Goal: Transaction & Acquisition: Purchase product/service

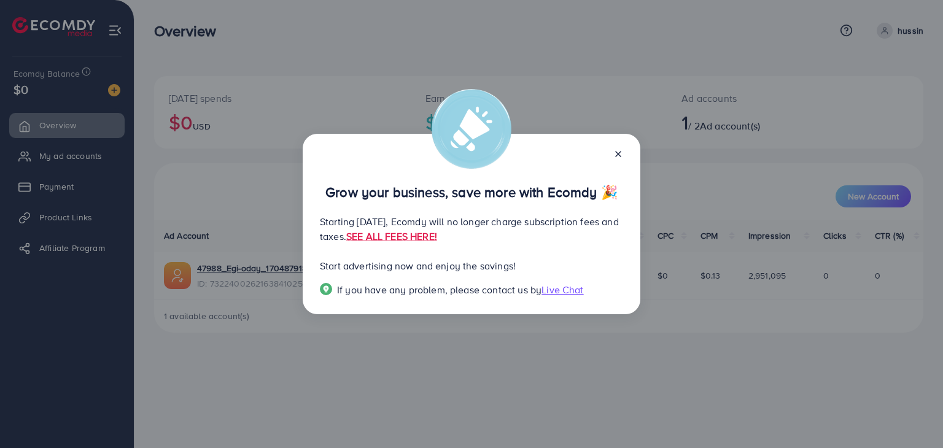
click at [624, 155] on div "Grow your business, save more with Ecomdy 🎉 Starting [DATE], Ecomdy will no lon…" at bounding box center [472, 224] width 338 height 181
click at [616, 153] on line at bounding box center [618, 154] width 5 height 5
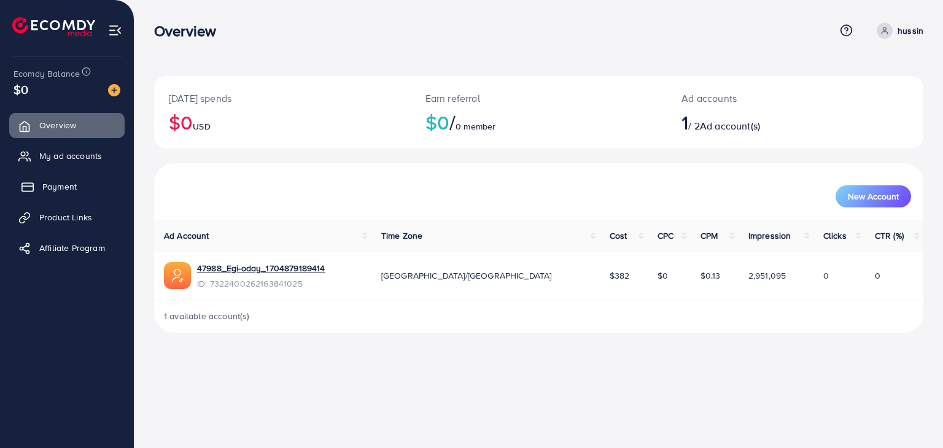
click at [71, 185] on span "Payment" at bounding box center [59, 187] width 34 height 12
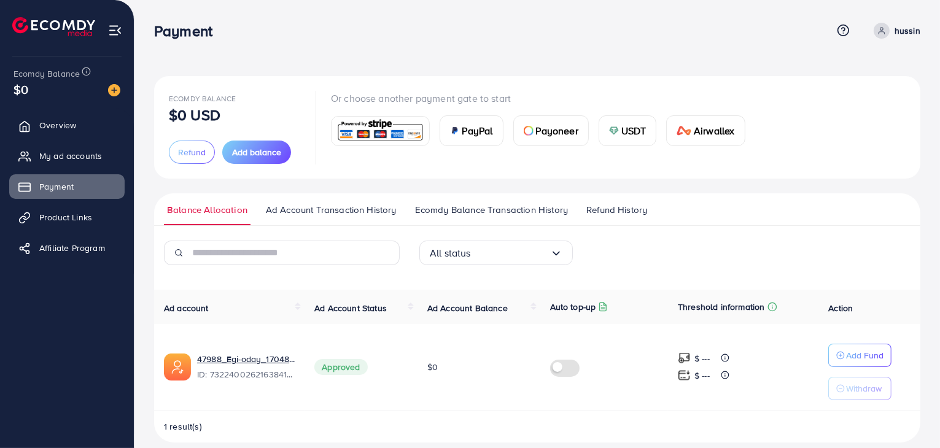
scroll to position [14, 0]
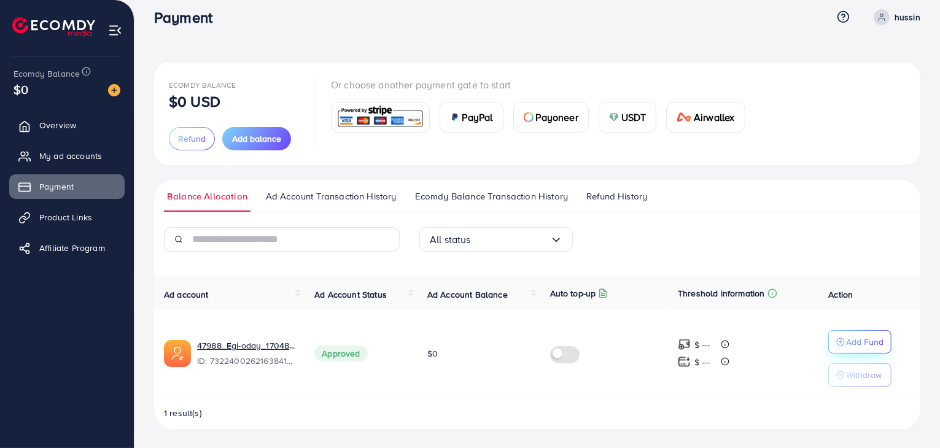
click at [850, 335] on p "Add Fund" at bounding box center [864, 342] width 37 height 15
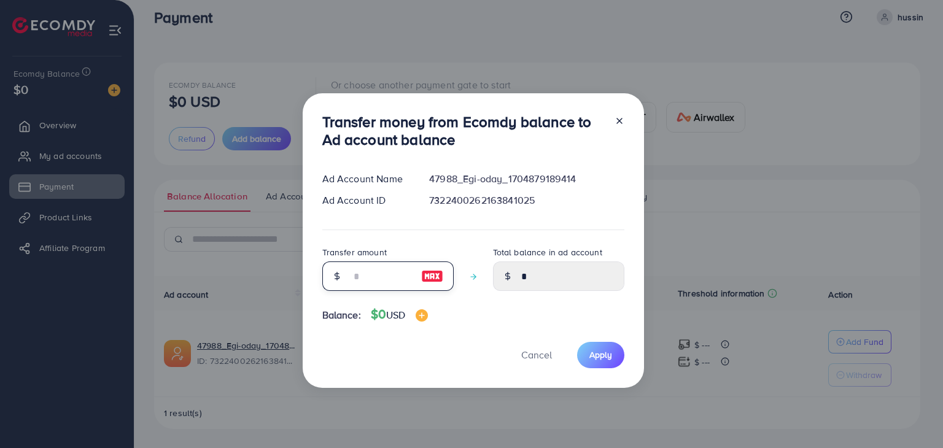
click at [368, 269] on input "number" at bounding box center [381, 276] width 61 height 29
click at [535, 360] on span "Cancel" at bounding box center [536, 355] width 31 height 14
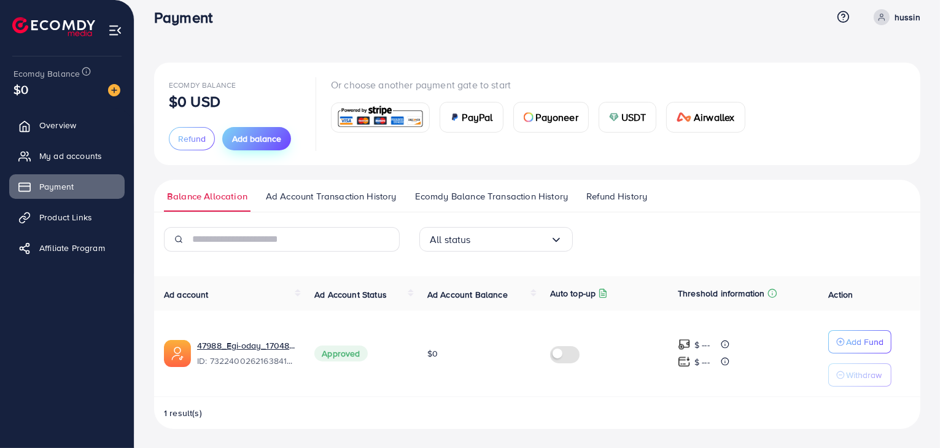
click at [266, 134] on span "Add balance" at bounding box center [256, 139] width 49 height 12
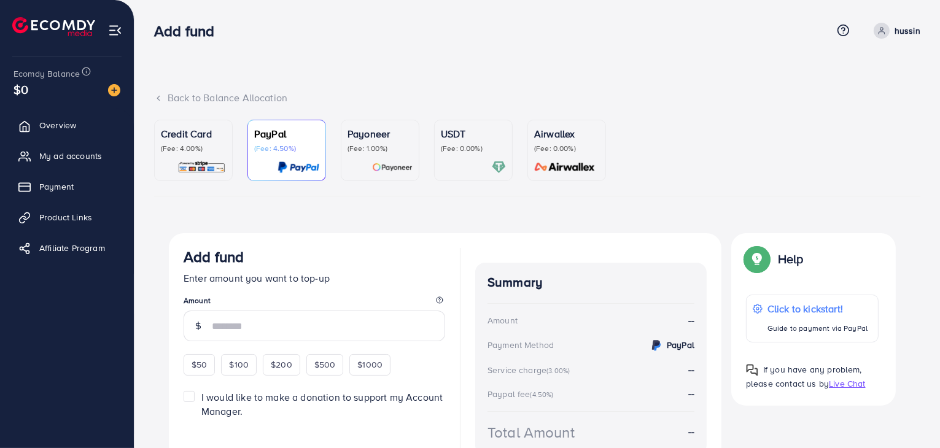
click at [208, 141] on div "Credit Card (Fee: 4.00%)" at bounding box center [193, 139] width 65 height 27
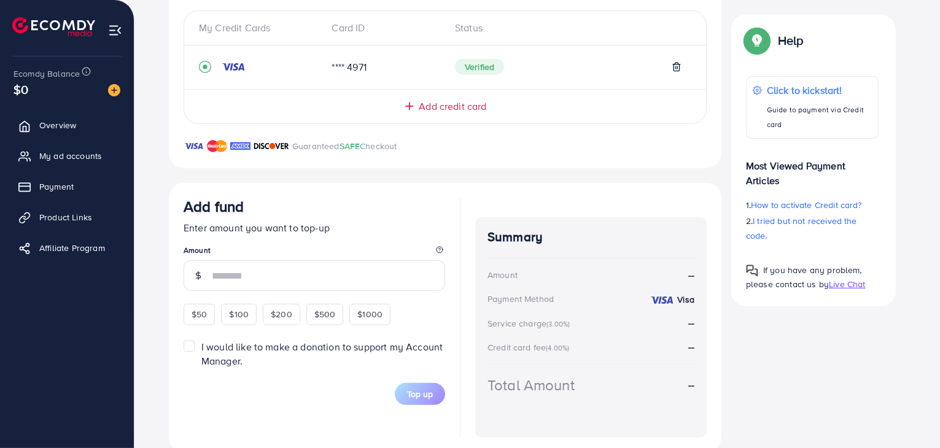
scroll to position [291, 0]
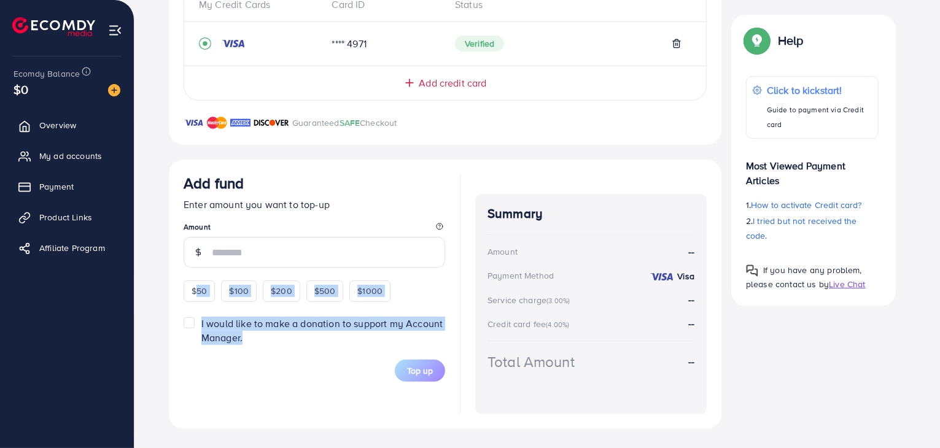
drag, startPoint x: 198, startPoint y: 300, endPoint x: 219, endPoint y: 344, distance: 49.2
click at [219, 344] on form "Add fund Enter amount you want to top-up Amount $50 $100 $200 $500 $1000 I woul…" at bounding box center [315, 278] width 262 height 208
click at [148, 344] on div "Credit Card (Fee: 4.00%) PayPal (Fee: 4.50%) Payoneer (Fee: 1.00%) USDT (Fee: 0…" at bounding box center [537, 129] width 786 height 600
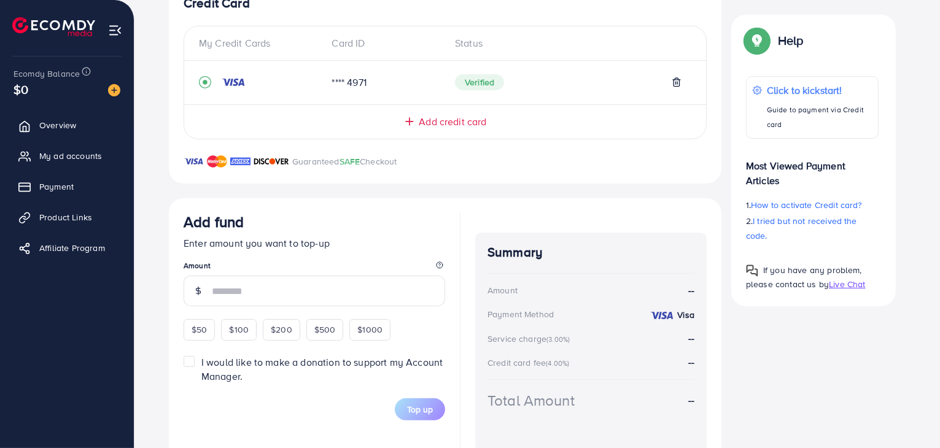
scroll to position [253, 0]
click at [204, 328] on span "$50" at bounding box center [199, 329] width 15 height 12
type input "**"
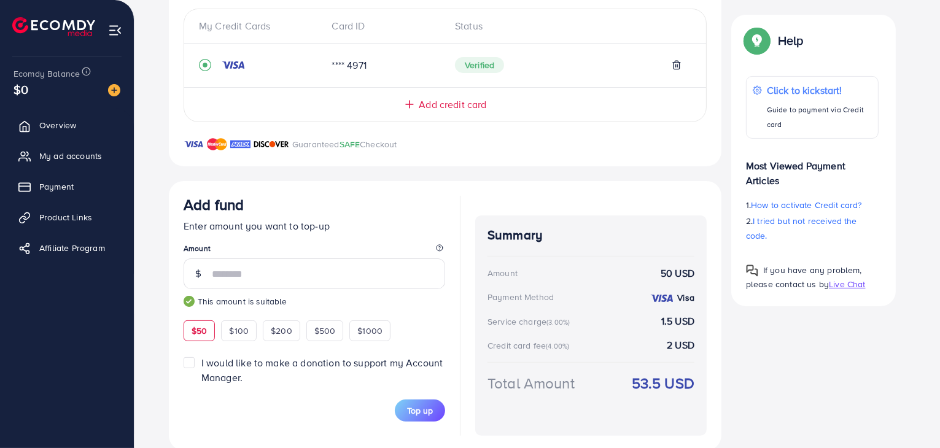
scroll to position [291, 0]
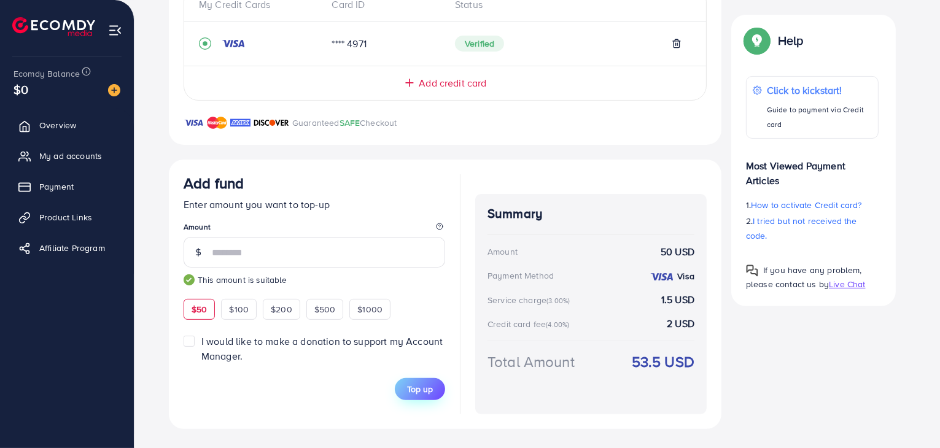
click at [416, 384] on span "Top up" at bounding box center [420, 389] width 26 height 12
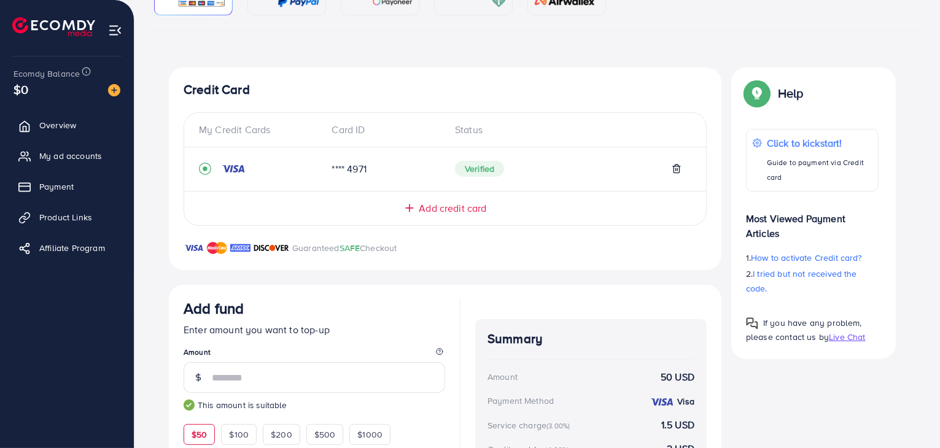
scroll to position [173, 0]
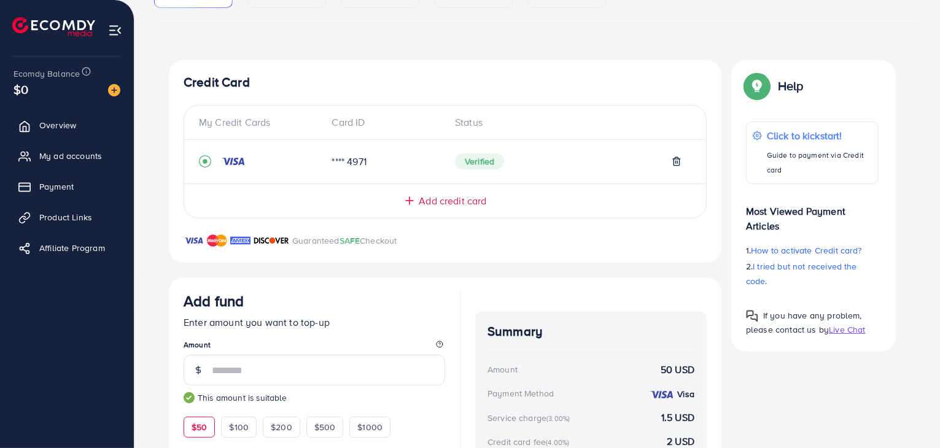
click at [457, 200] on span "Add credit card" at bounding box center [453, 201] width 68 height 14
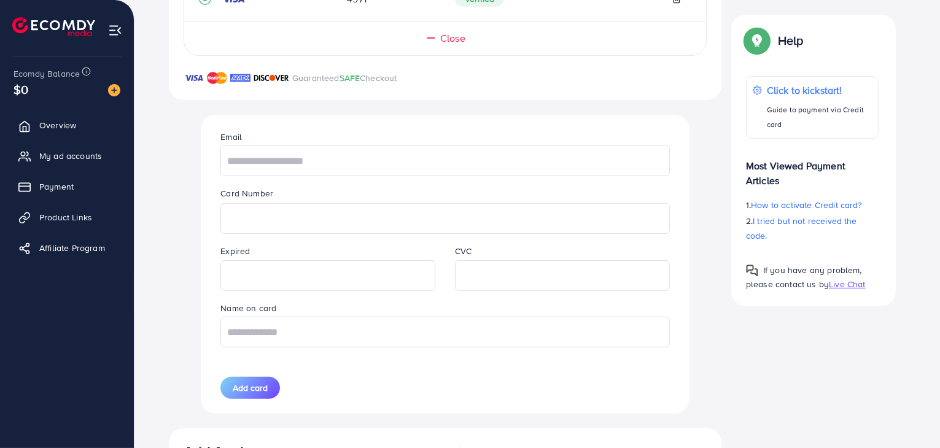
scroll to position [336, 0]
click at [358, 156] on input "text" at bounding box center [444, 160] width 449 height 31
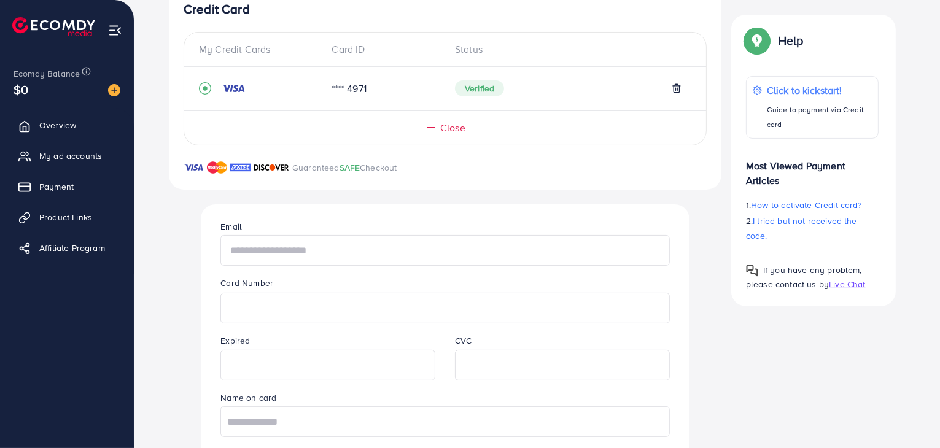
scroll to position [245, 0]
click at [193, 243] on div "Email Card Number Expired CVC Name on card Add card" at bounding box center [444, 355] width 519 height 299
click at [345, 250] on input "text" at bounding box center [444, 251] width 449 height 31
click at [179, 262] on div "Credit Card My Credit Cards Card ID Status **** 4971 Verified Close Guaranteed …" at bounding box center [445, 420] width 553 height 864
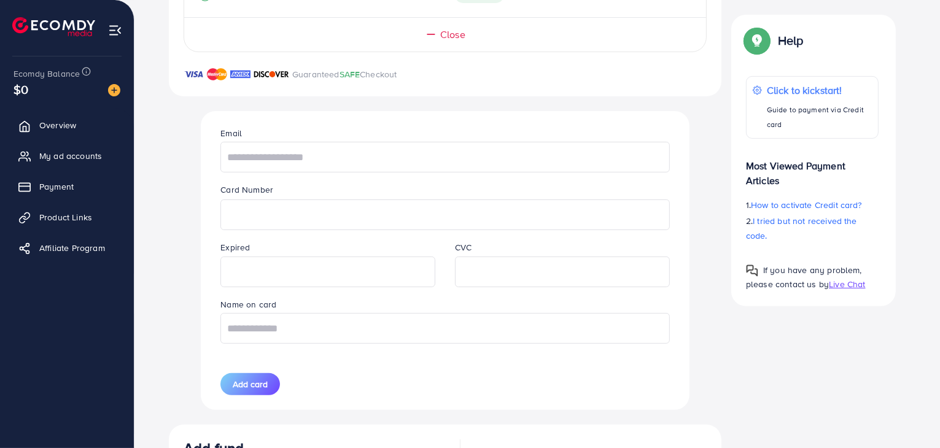
scroll to position [339, 0]
click at [399, 155] on input "text" at bounding box center [444, 157] width 449 height 31
click at [182, 206] on div "Credit Card My Credit Cards Card ID Status **** 4971 Verified Close Guaranteed …" at bounding box center [445, 326] width 553 height 864
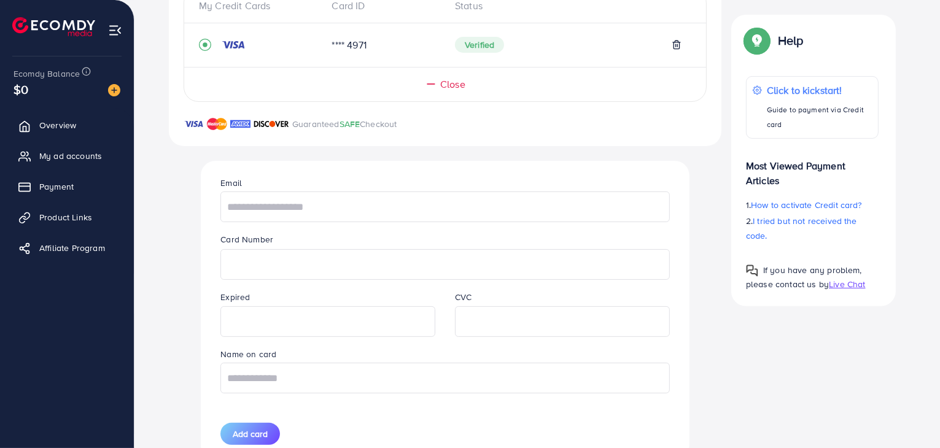
scroll to position [0, 0]
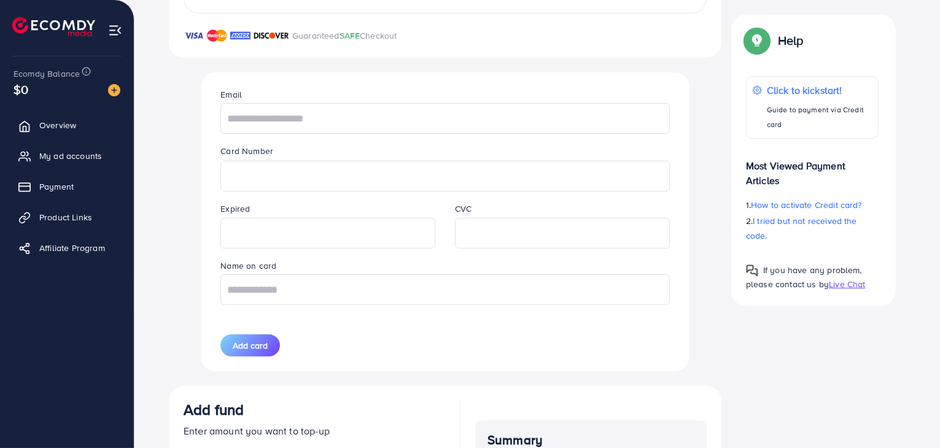
scroll to position [176, 0]
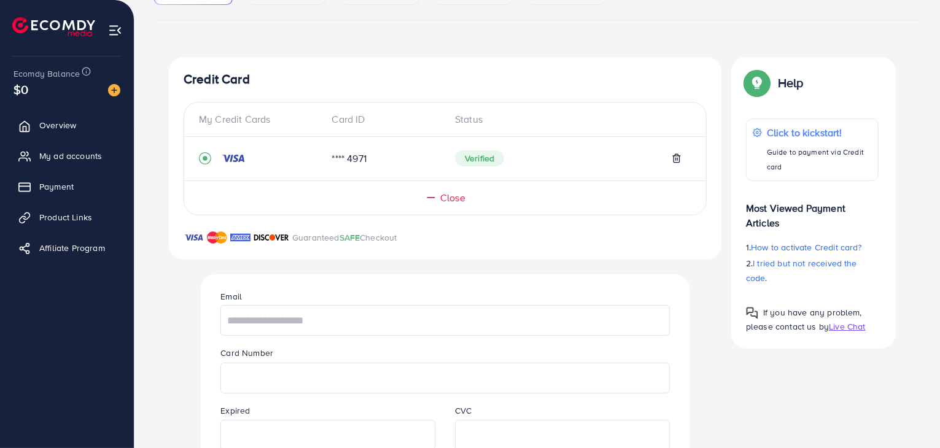
drag, startPoint x: 400, startPoint y: 235, endPoint x: 167, endPoint y: 247, distance: 233.6
click at [270, 324] on input "text" at bounding box center [444, 320] width 449 height 31
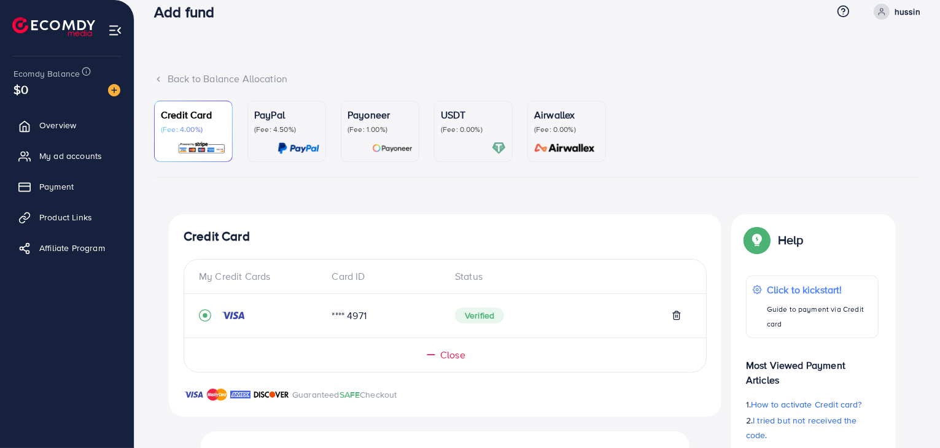
scroll to position [0, 0]
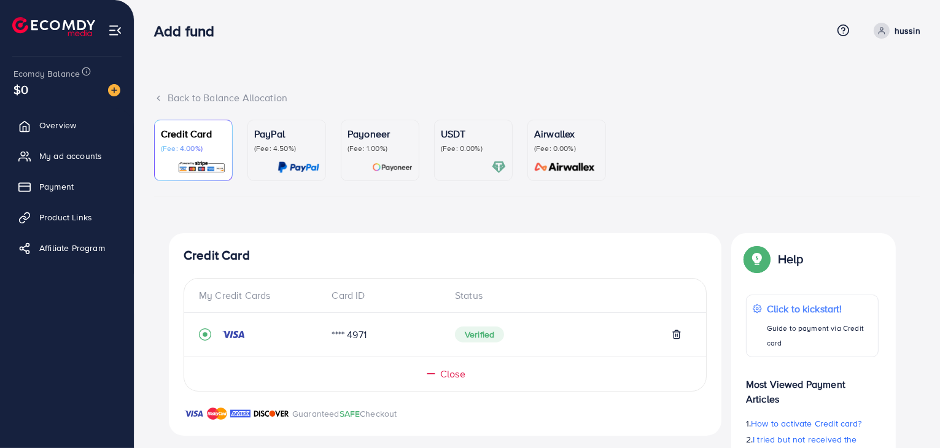
click at [17, 340] on ul "Overview My ad accounts Payment Product Links Affiliate Program" at bounding box center [67, 246] width 134 height 277
click at [842, 28] on icon at bounding box center [843, 30] width 13 height 13
click at [678, 41] on div "Add fund Help Center Contact Support Term and policy About Us hussin Profile Lo…" at bounding box center [537, 30] width 766 height 33
click at [847, 34] on icon at bounding box center [843, 30] width 13 height 13
click at [741, 39] on div "Add fund" at bounding box center [493, 31] width 678 height 18
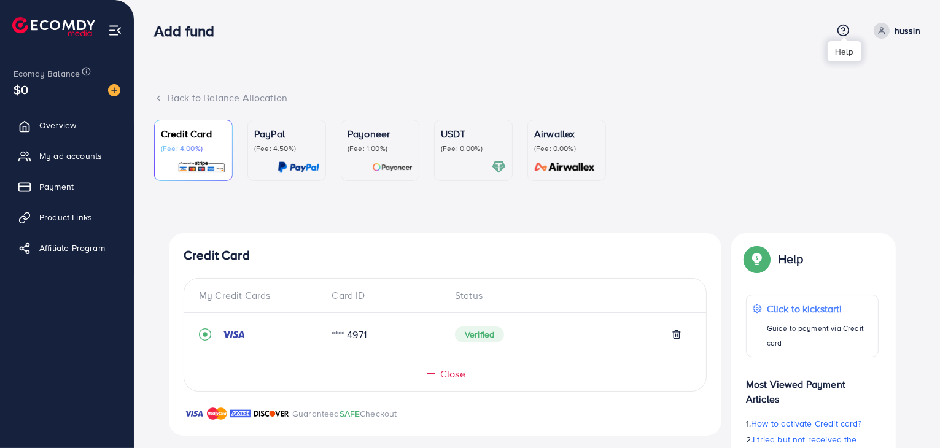
click at [845, 29] on icon at bounding box center [843, 30] width 13 height 13
click at [803, 33] on div "Add fund" at bounding box center [493, 31] width 678 height 18
click at [845, 33] on icon at bounding box center [843, 30] width 13 height 13
click at [844, 33] on icon at bounding box center [843, 30] width 13 height 13
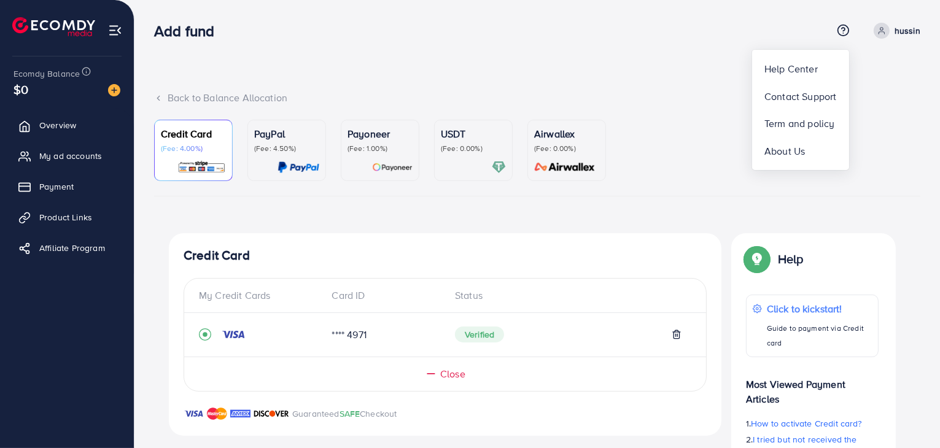
drag, startPoint x: 849, startPoint y: 47, endPoint x: 766, endPoint y: 45, distance: 83.5
click at [766, 45] on div "Add fund Help Center Contact Support Term and policy About Us hussin Profile Lo…" at bounding box center [537, 30] width 766 height 33
click at [74, 332] on ul "Overview My ad accounts Payment Product Links Affiliate Program" at bounding box center [67, 246] width 134 height 277
click at [837, 21] on div "Add fund Help Center Contact Support Term and policy About Us hussin Profile Lo…" at bounding box center [537, 30] width 766 height 33
click at [843, 25] on circle at bounding box center [843, 30] width 11 height 11
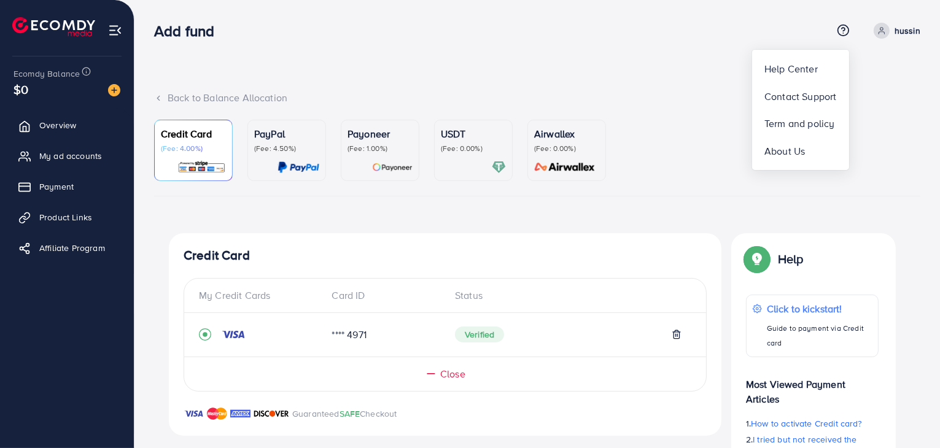
click at [766, 30] on div "Add fund" at bounding box center [493, 31] width 678 height 18
click at [842, 32] on icon at bounding box center [843, 30] width 13 height 13
click at [724, 26] on div "Add fund" at bounding box center [493, 31] width 678 height 18
click at [847, 31] on icon at bounding box center [843, 30] width 13 height 13
click at [728, 39] on div "Add fund" at bounding box center [493, 31] width 678 height 18
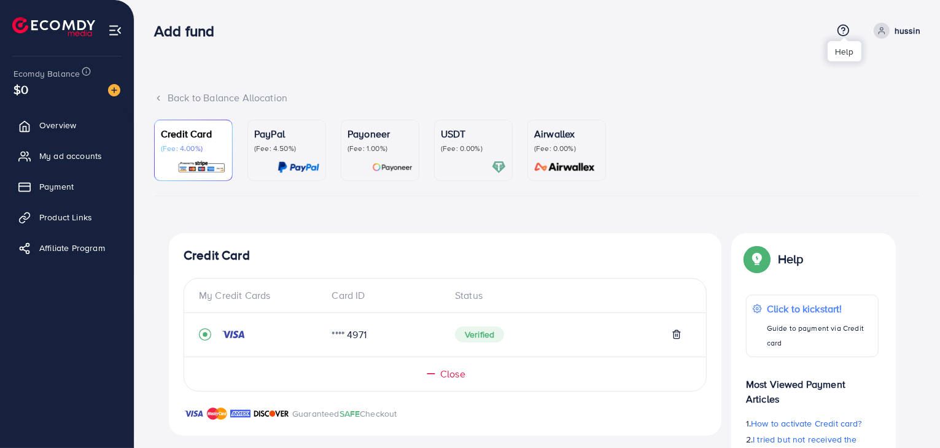
click at [847, 31] on icon at bounding box center [843, 30] width 13 height 13
click at [844, 34] on icon at bounding box center [843, 30] width 13 height 13
click at [845, 29] on icon at bounding box center [843, 29] width 3 height 3
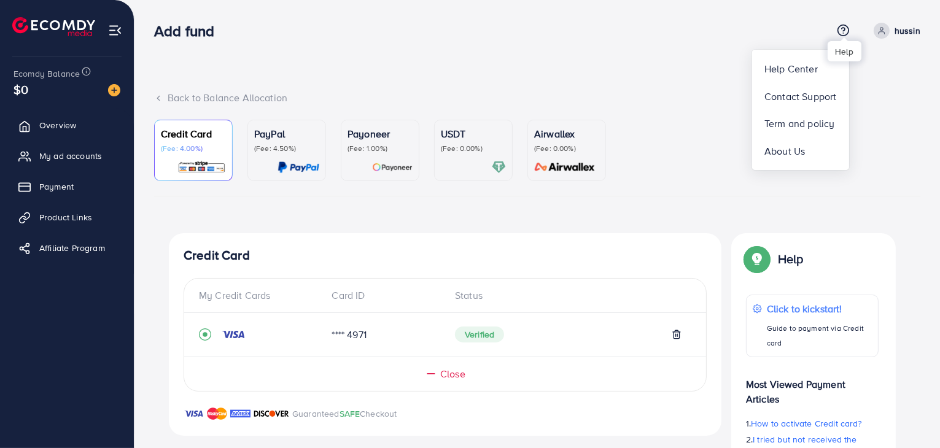
click at [846, 31] on icon at bounding box center [843, 30] width 13 height 13
click at [847, 28] on icon at bounding box center [843, 30] width 13 height 13
click at [847, 33] on icon at bounding box center [843, 30] width 13 height 13
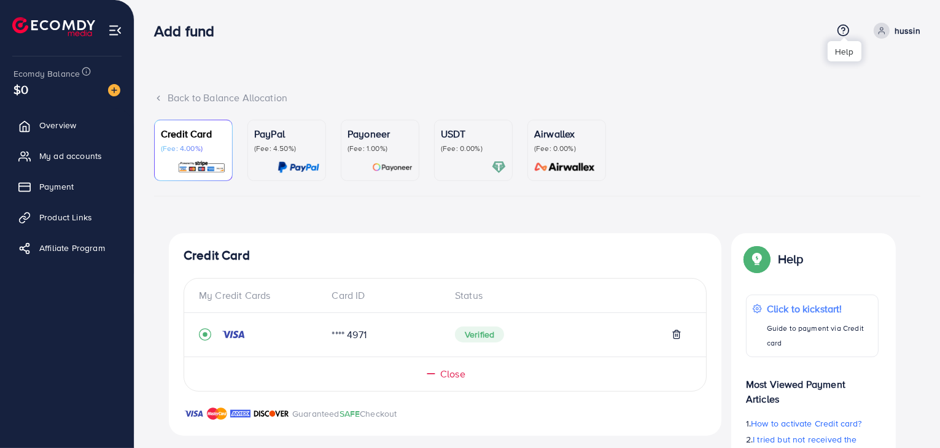
click at [849, 31] on circle at bounding box center [843, 30] width 11 height 11
click at [844, 31] on icon at bounding box center [843, 30] width 13 height 13
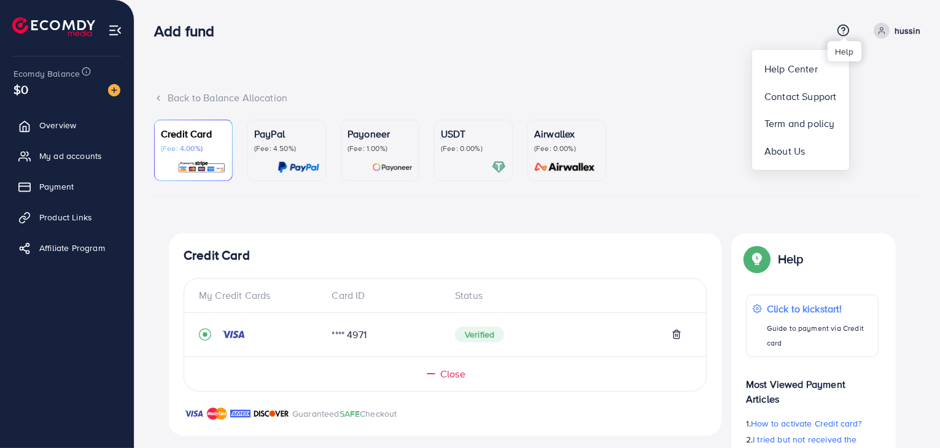
click at [842, 31] on icon at bounding box center [843, 30] width 13 height 13
click at [842, 28] on icon at bounding box center [843, 29] width 3 height 3
click at [643, 98] on div "Back to Balance Allocation" at bounding box center [537, 98] width 766 height 14
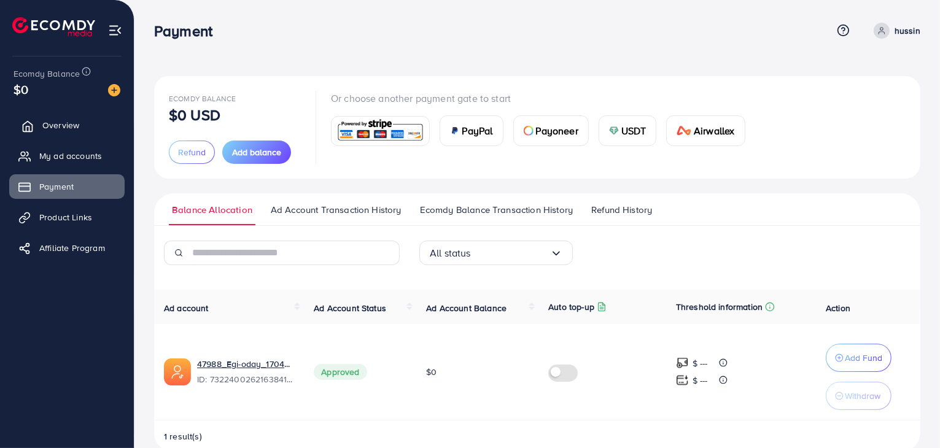
click at [68, 122] on span "Overview" at bounding box center [60, 125] width 37 height 12
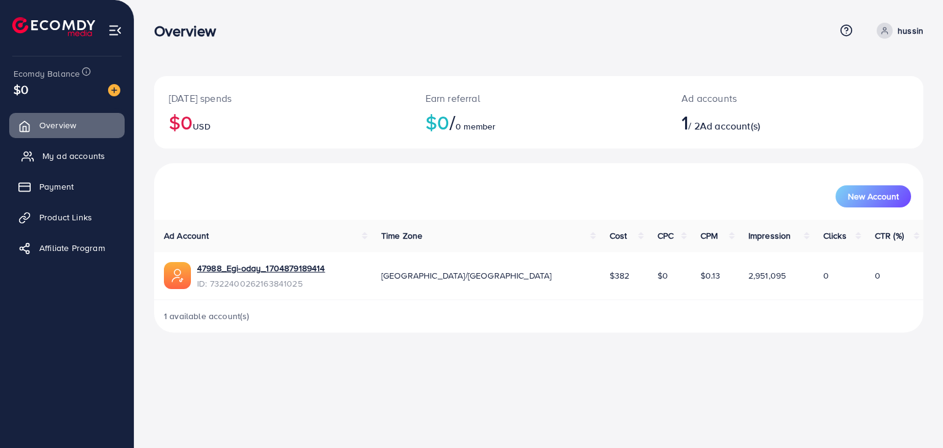
click at [71, 157] on span "My ad accounts" at bounding box center [73, 156] width 63 height 12
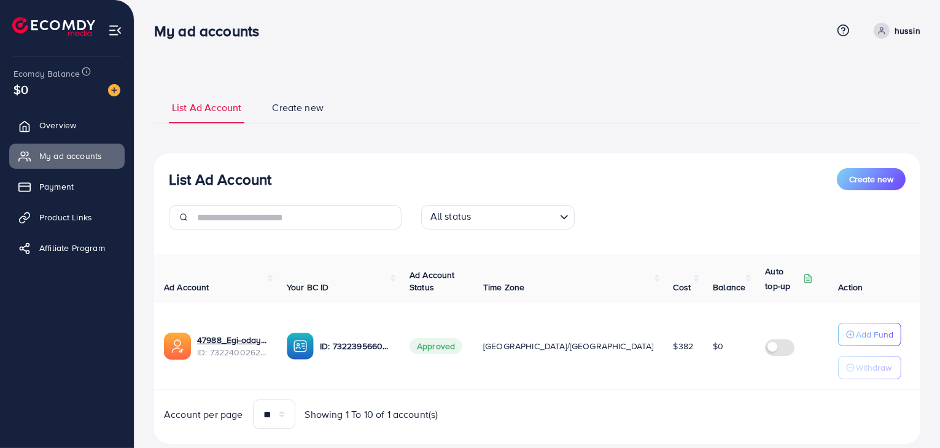
click at [68, 200] on ul "Overview My ad accounts Payment Product Links Affiliate Program" at bounding box center [67, 190] width 134 height 165
click at [53, 192] on span "Payment" at bounding box center [59, 187] width 34 height 12
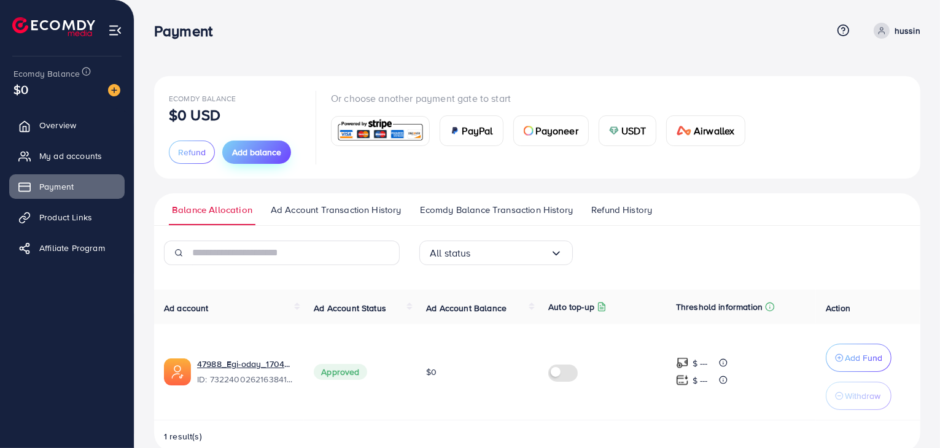
click at [260, 155] on span "Add balance" at bounding box center [256, 152] width 49 height 12
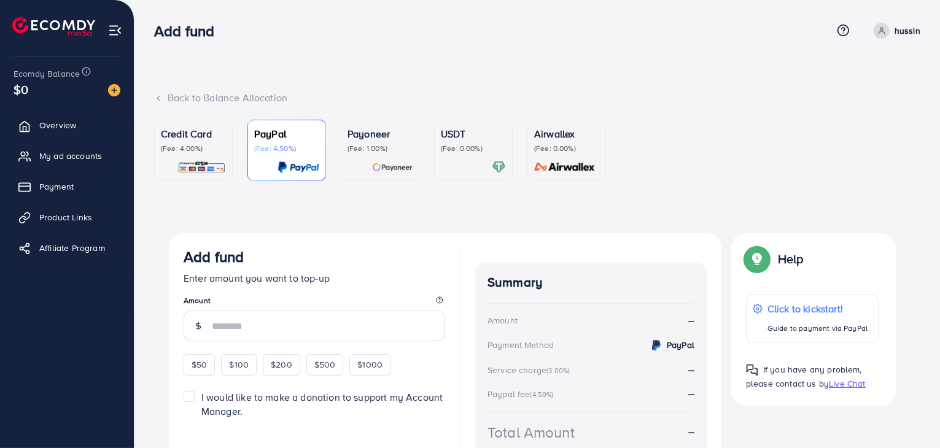
click at [209, 153] on p "(Fee: 4.00%)" at bounding box center [193, 149] width 65 height 10
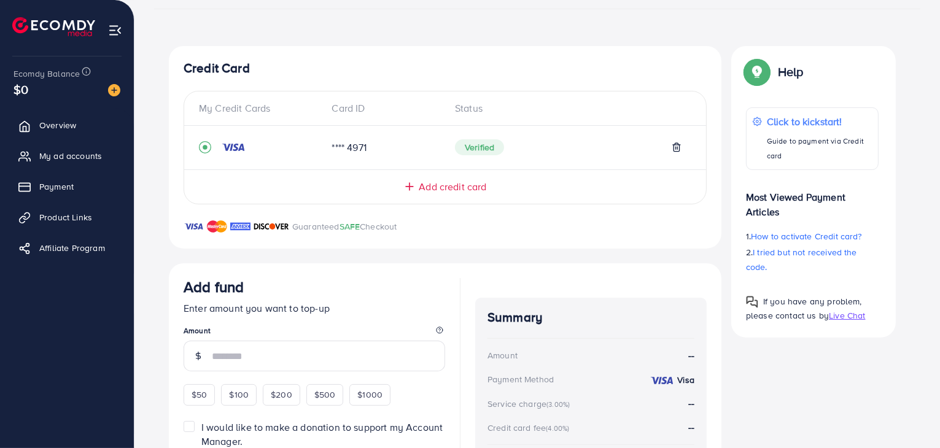
scroll to position [291, 0]
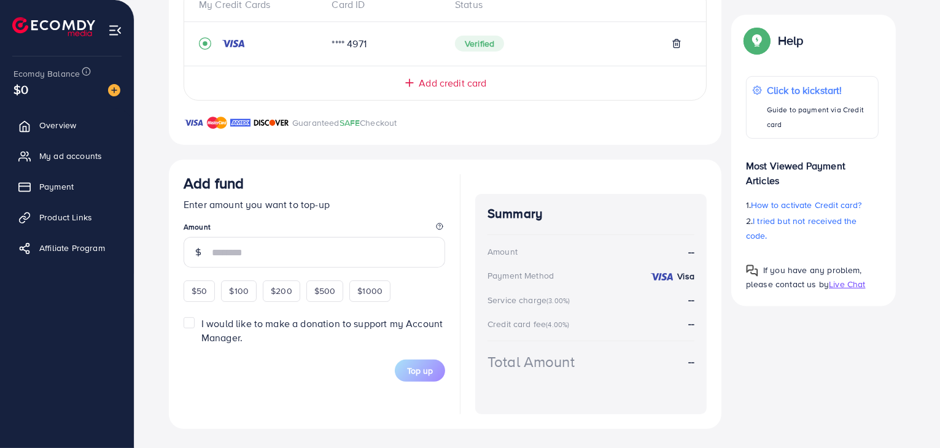
click at [201, 301] on form "Add fund Enter amount you want to top-up Amount $50 $100 $200 $500 $1000 I woul…" at bounding box center [315, 278] width 262 height 208
click at [199, 289] on span "$50" at bounding box center [199, 291] width 15 height 12
type input "**"
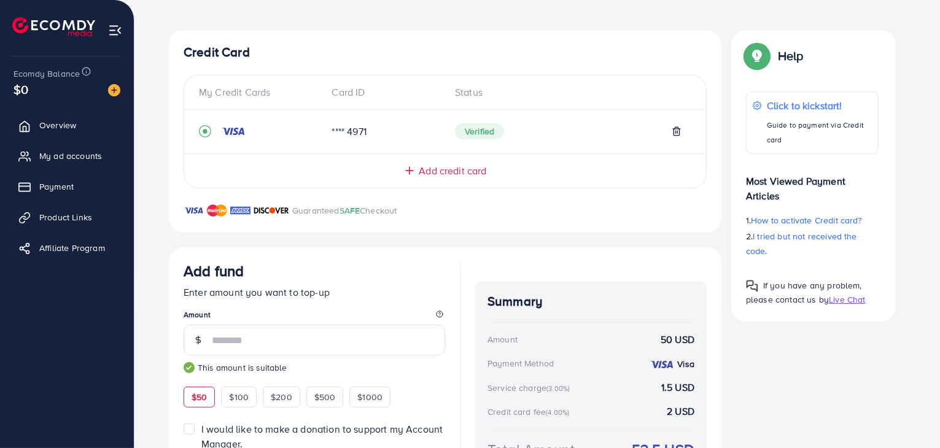
scroll to position [202, 0]
click at [440, 171] on span "Add credit card" at bounding box center [453, 172] width 68 height 14
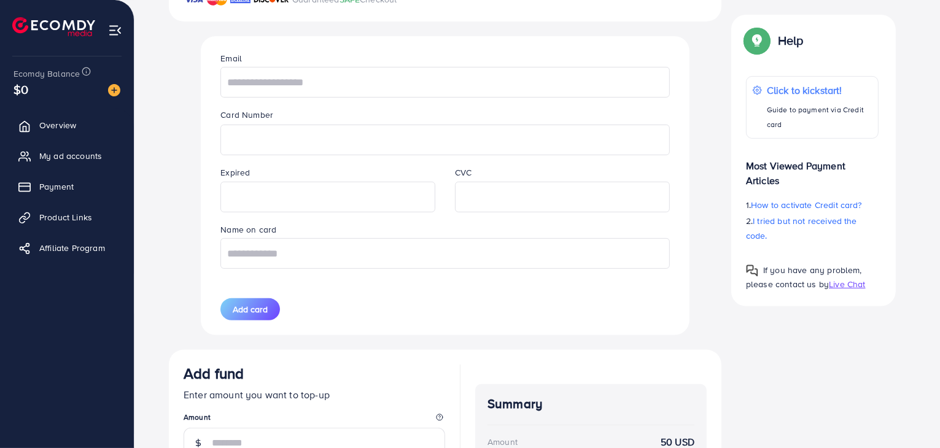
scroll to position [359, 0]
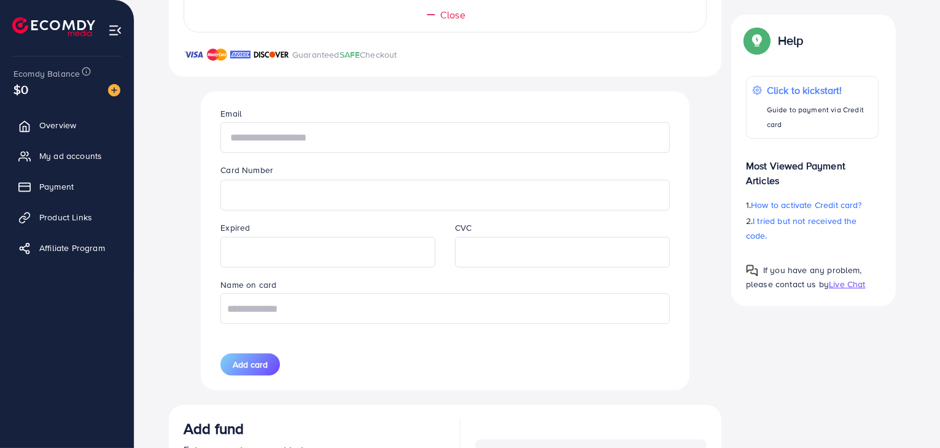
click at [373, 142] on input "text" at bounding box center [444, 137] width 449 height 31
click at [204, 152] on div "Email Card Number Expired CVC Name on card Add card" at bounding box center [445, 240] width 488 height 299
click at [264, 134] on input "text" at bounding box center [444, 137] width 449 height 31
click at [277, 313] on input "text" at bounding box center [444, 308] width 449 height 31
click at [187, 251] on div "Email Card Number Expired CVC Name on card Add card" at bounding box center [444, 240] width 519 height 299
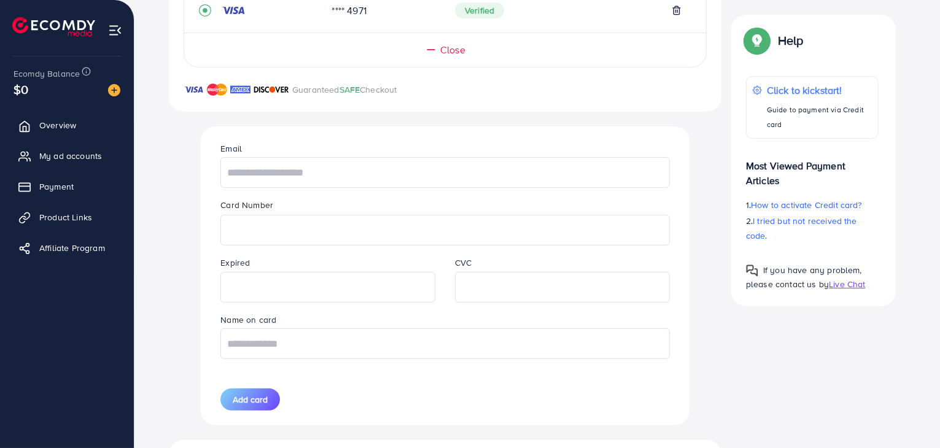
scroll to position [324, 0]
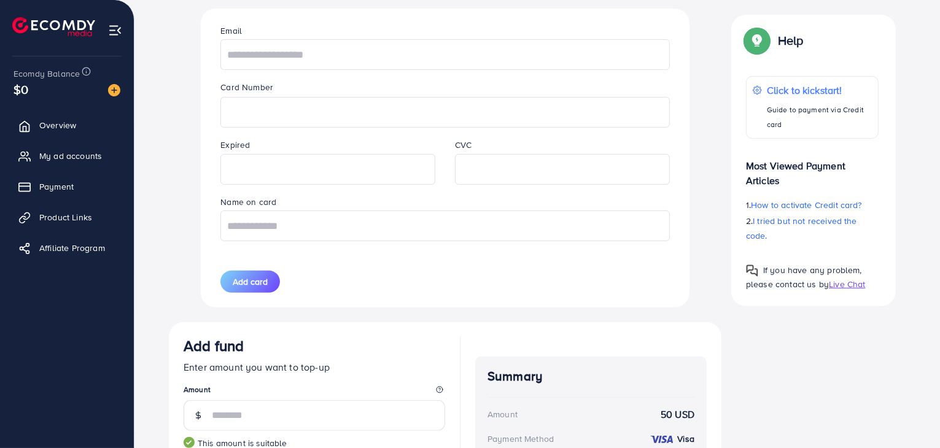
click at [287, 268] on div "Email Card Number Expired CVC Name on card Add card" at bounding box center [445, 158] width 468 height 299
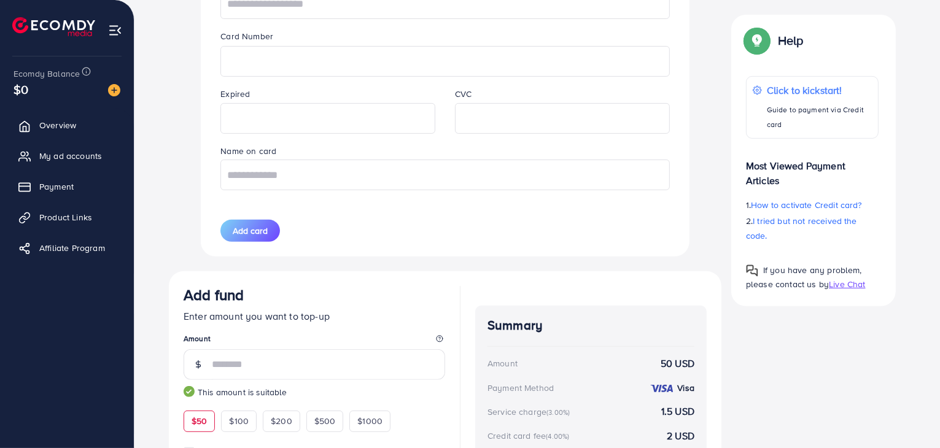
scroll to position [606, 0]
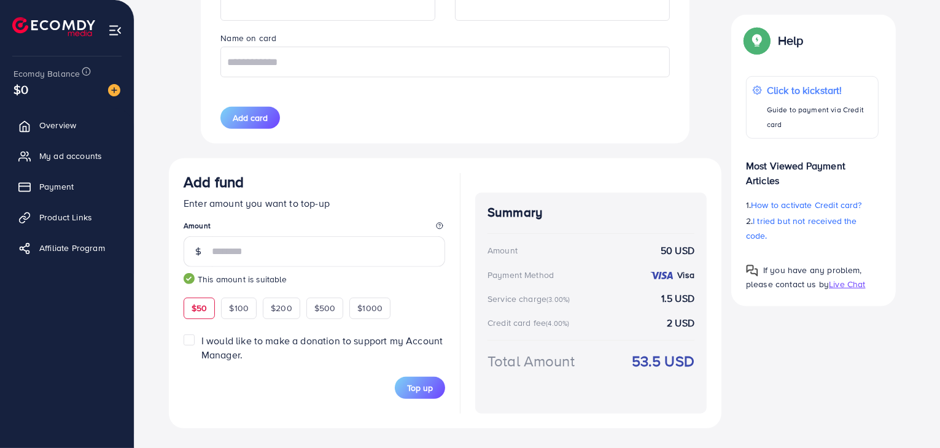
click at [287, 268] on span "** This amount is suitable" at bounding box center [315, 260] width 262 height 49
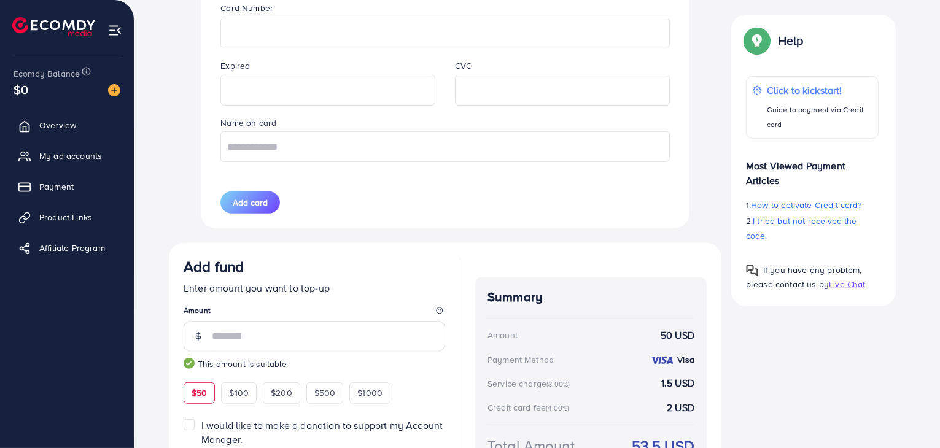
scroll to position [522, 0]
click at [169, 195] on div "Credit Card My Credit Cards Card ID Status **** 4971 Verified Close Guaranteed …" at bounding box center [445, 111] width 553 height 801
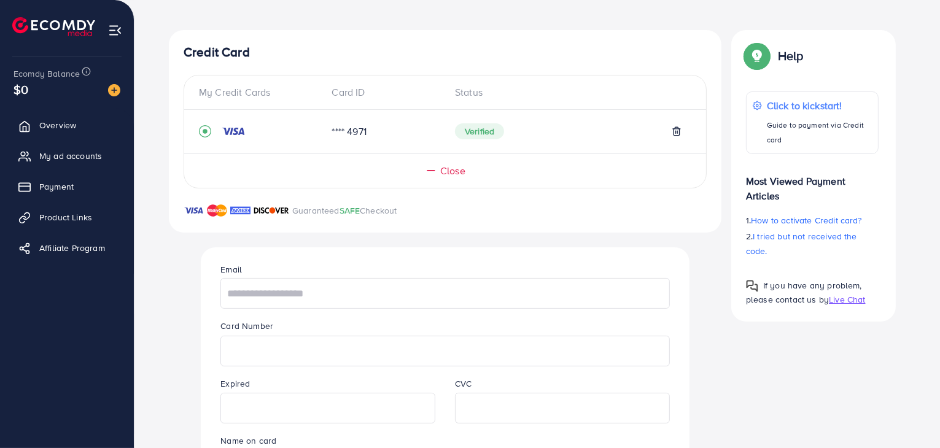
scroll to position [0, 0]
